Goal: Transaction & Acquisition: Purchase product/service

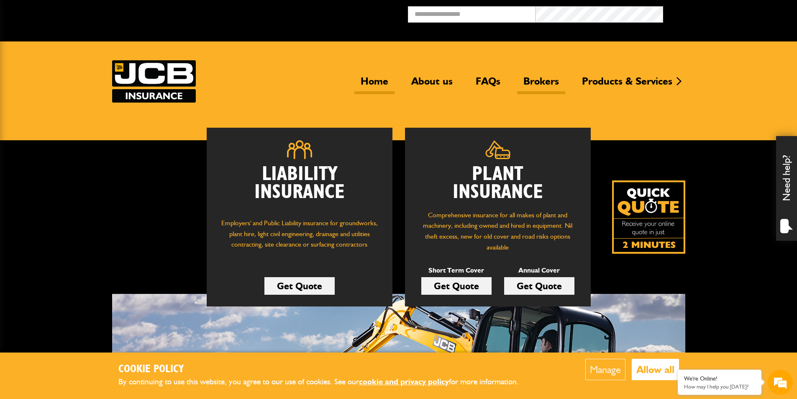
click at [546, 82] on link "Brokers" at bounding box center [541, 84] width 48 height 19
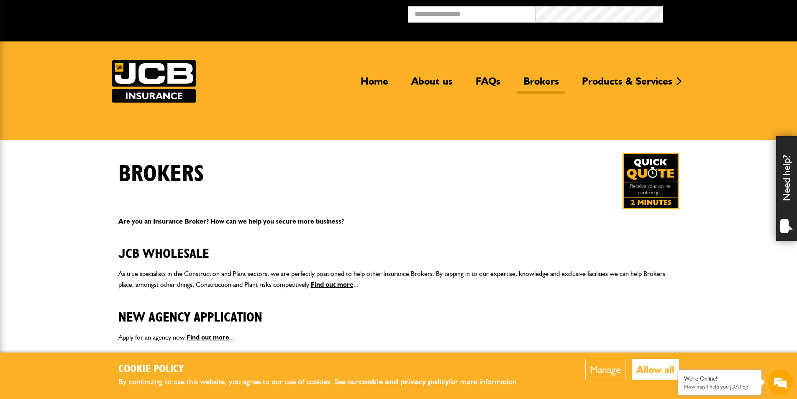
click at [373, 72] on div "Home About us FAQs Brokers Products & Services Construction insurance Car and c…" at bounding box center [398, 81] width 573 height 42
click at [373, 79] on link "Home" at bounding box center [374, 84] width 40 height 19
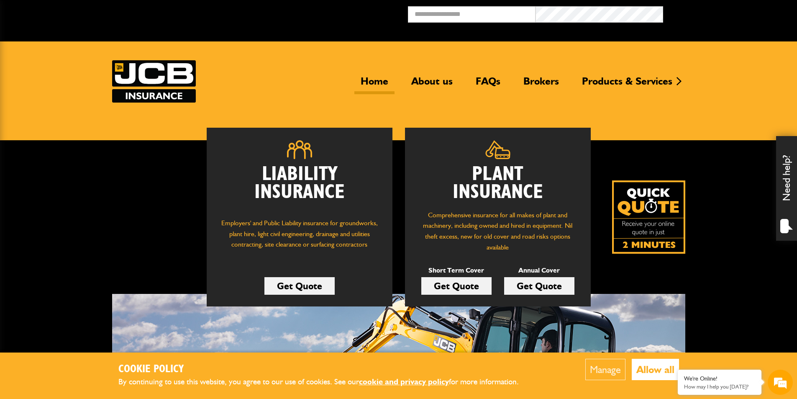
click at [519, 284] on link "Get Quote" at bounding box center [539, 286] width 70 height 18
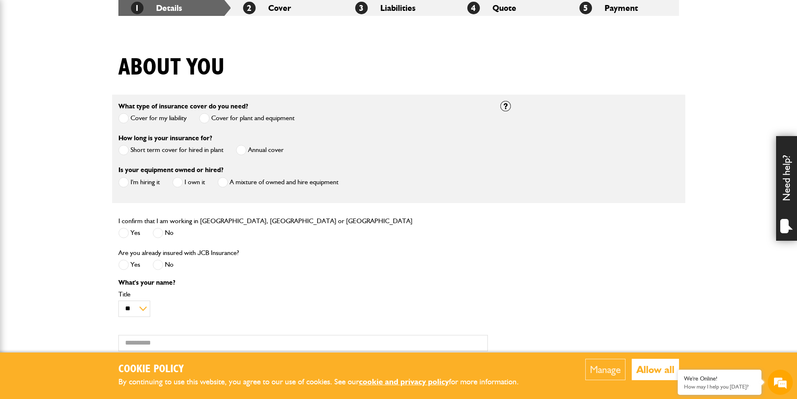
scroll to position [167, 0]
